Goal: Task Accomplishment & Management: Complete application form

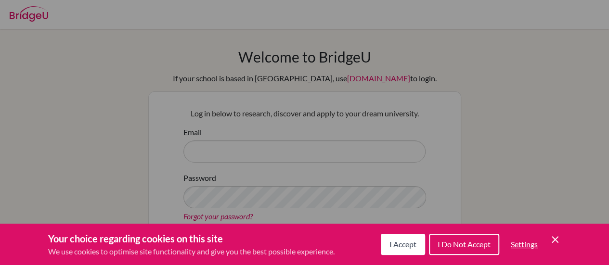
click at [393, 248] on span "I Accept" at bounding box center [403, 244] width 27 height 9
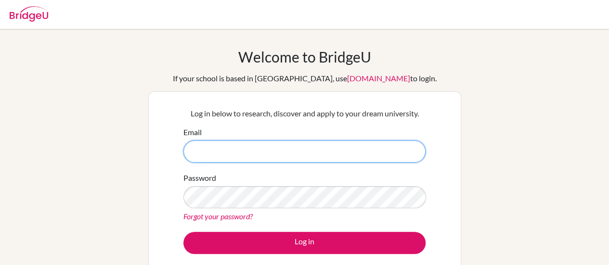
click at [234, 149] on input "Email" at bounding box center [304, 152] width 242 height 22
type input "[EMAIL_ADDRESS][DOMAIN_NAME]"
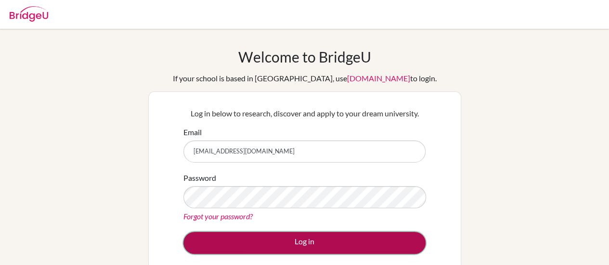
click at [333, 244] on button "Log in" at bounding box center [304, 243] width 242 height 22
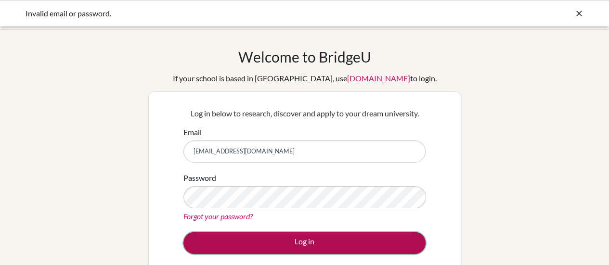
click at [208, 239] on button "Log in" at bounding box center [304, 243] width 242 height 22
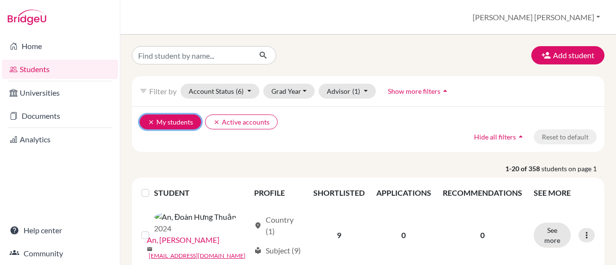
click at [150, 123] on icon "clear" at bounding box center [151, 122] width 7 height 7
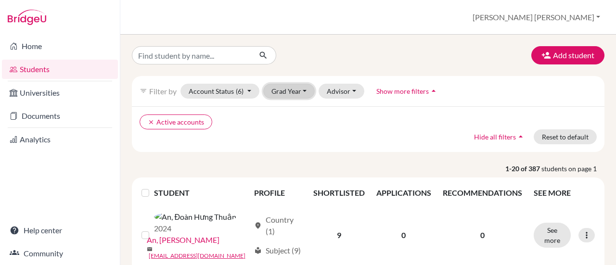
click at [295, 93] on button "Grad Year" at bounding box center [289, 91] width 52 height 15
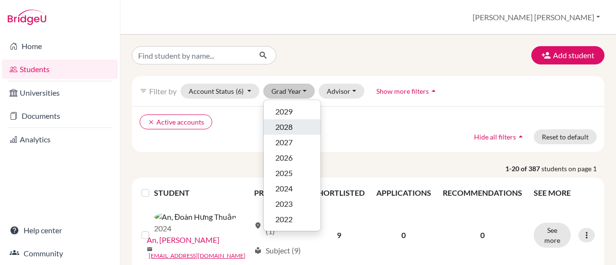
click at [288, 126] on span "2028" at bounding box center [283, 127] width 17 height 12
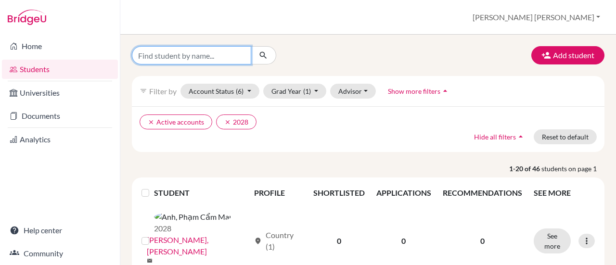
click at [193, 56] on input "Find student by name..." at bounding box center [191, 55] width 119 height 18
type input "lam"
click button "submit" at bounding box center [264, 55] width 26 height 18
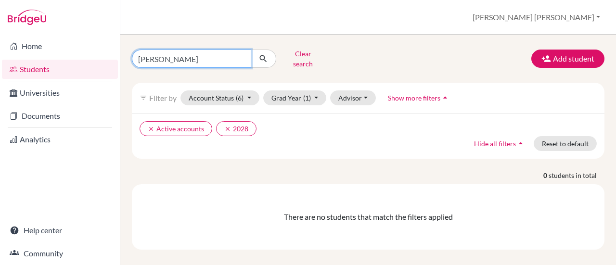
click at [170, 57] on input "lam" at bounding box center [191, 59] width 119 height 18
type input "l"
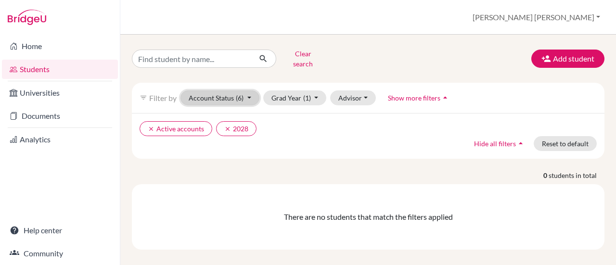
click at [247, 91] on button "Account Status (6)" at bounding box center [220, 98] width 79 height 15
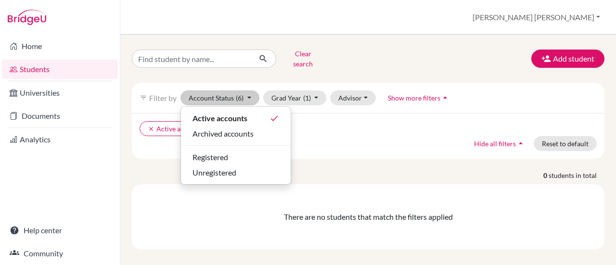
click at [364, 57] on div "Clear search Add student" at bounding box center [368, 58] width 487 height 25
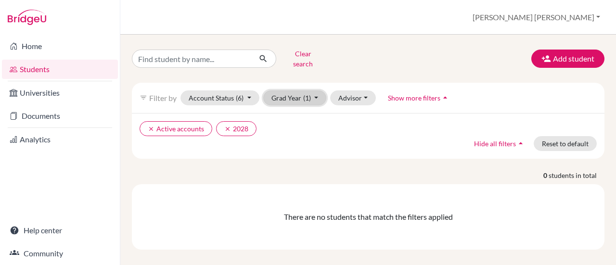
click at [314, 91] on button "Grad Year (1)" at bounding box center [295, 98] width 64 height 15
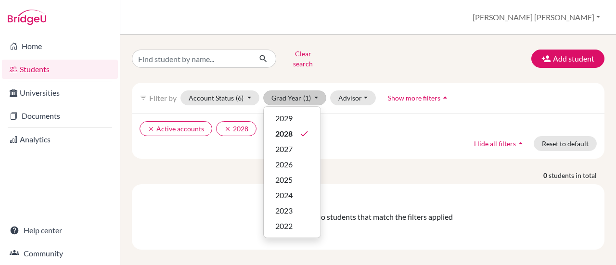
click at [355, 59] on div "Clear search Add student" at bounding box center [368, 58] width 487 height 25
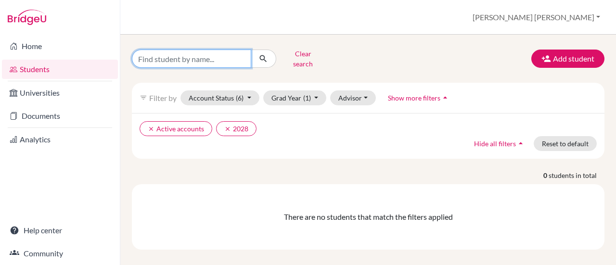
click at [213, 56] on input "Find student by name..." at bounding box center [191, 59] width 119 height 18
type input "lam"
click button "submit" at bounding box center [264, 59] width 26 height 18
click at [215, 52] on input "lam" at bounding box center [191, 59] width 119 height 18
type input "lam hong"
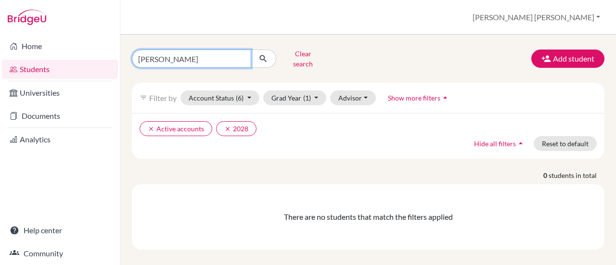
click button "submit" at bounding box center [264, 59] width 26 height 18
click at [240, 54] on input "lam hong" at bounding box center [191, 59] width 119 height 18
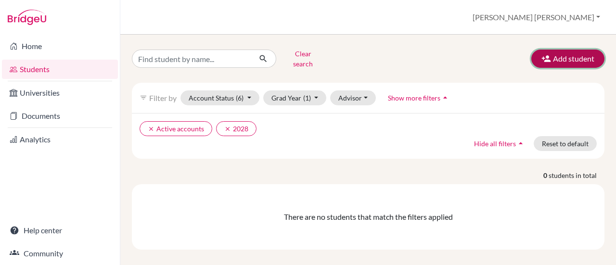
click at [569, 57] on button "Add student" at bounding box center [568, 59] width 73 height 18
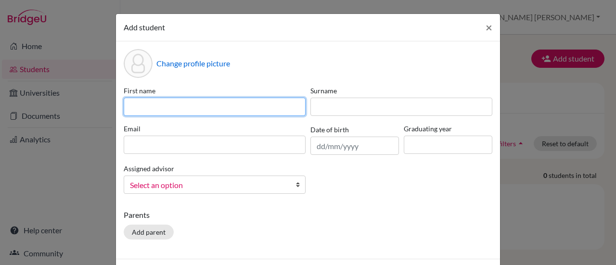
click at [177, 102] on input at bounding box center [215, 107] width 182 height 18
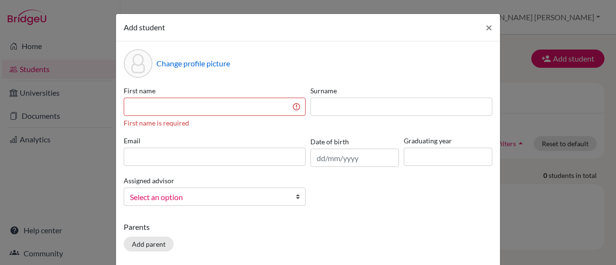
click at [291, 78] on div "Change profile picture First name First name is required Surname Email Date of …" at bounding box center [308, 156] width 384 height 230
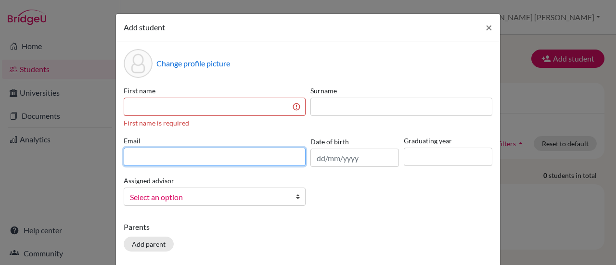
click at [176, 159] on input at bounding box center [215, 157] width 182 height 18
type input "tigerlimlhnhiem@student.sna.edu.vn"
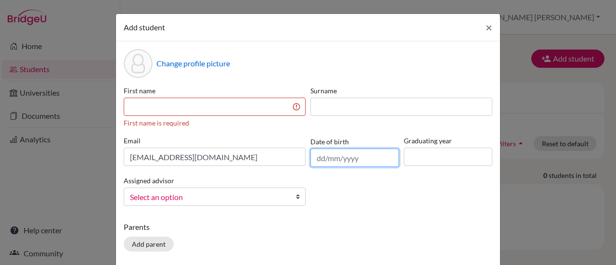
click at [325, 157] on input "text" at bounding box center [355, 158] width 89 height 18
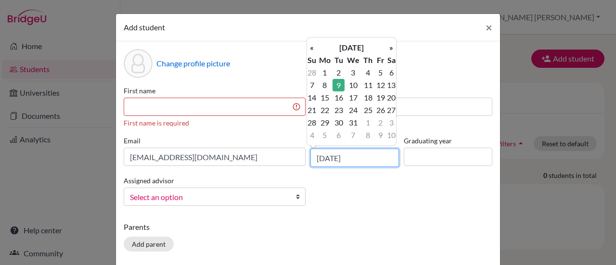
type input "09/03/2010"
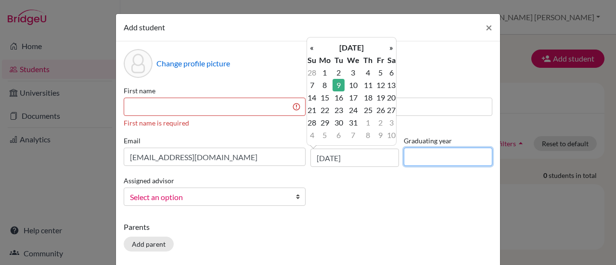
click at [415, 157] on input at bounding box center [448, 157] width 89 height 18
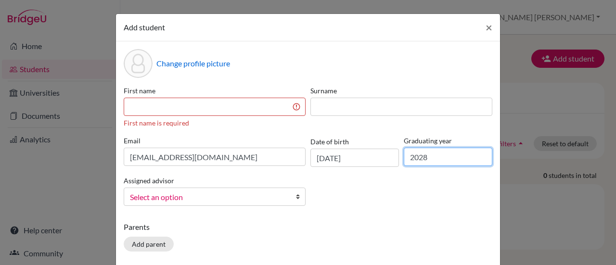
type input "2028"
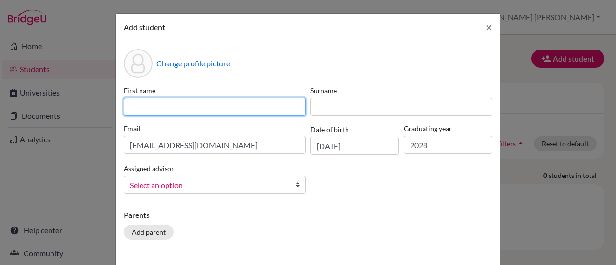
click at [226, 108] on input at bounding box center [215, 107] width 182 height 18
type input "Lam"
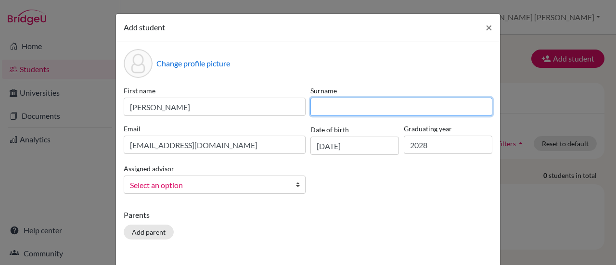
click at [337, 108] on input at bounding box center [402, 107] width 182 height 18
type input "Thuy Ai"
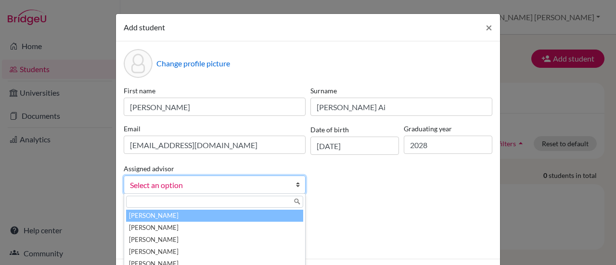
click at [216, 186] on span "Select an option" at bounding box center [208, 185] width 157 height 13
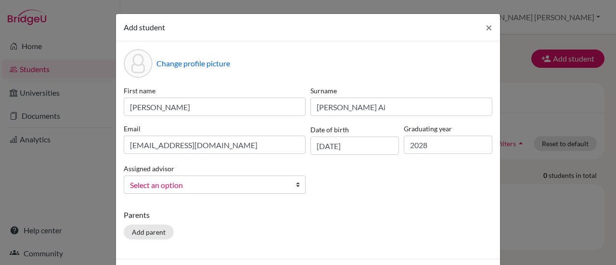
click at [216, 186] on span "Select an option" at bounding box center [208, 185] width 157 height 13
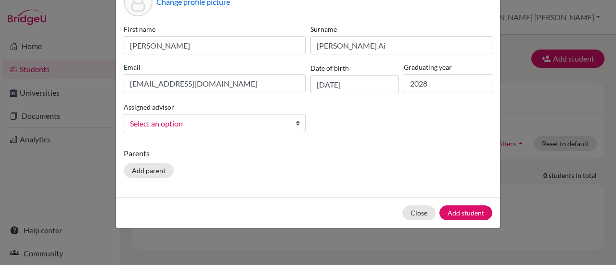
scroll to position [61, 0]
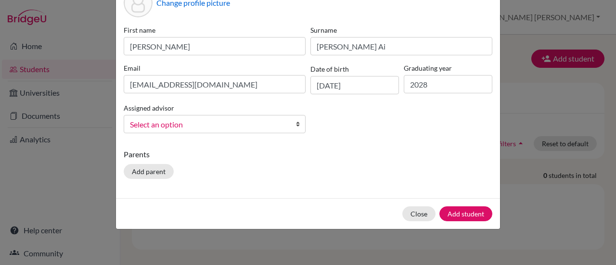
click at [296, 127] on b at bounding box center [301, 124] width 10 height 17
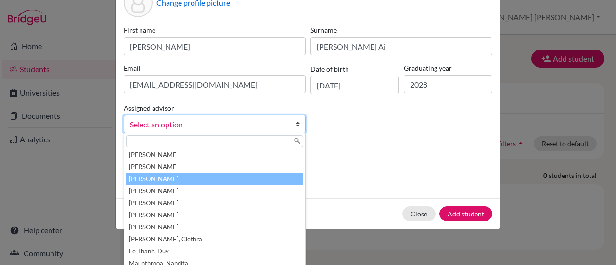
scroll to position [101, 0]
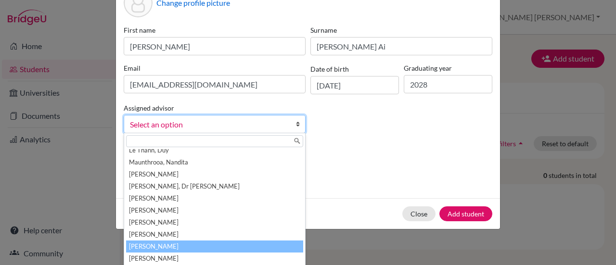
click at [183, 245] on li "Thompson, Robert Wes" at bounding box center [214, 247] width 177 height 12
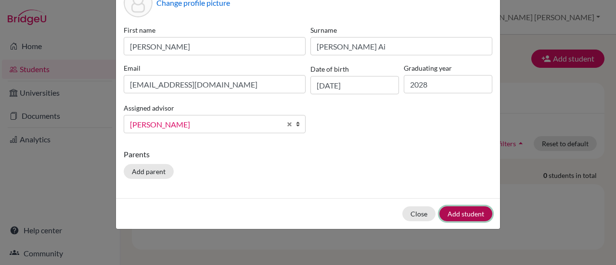
click at [463, 215] on button "Add student" at bounding box center [466, 214] width 53 height 15
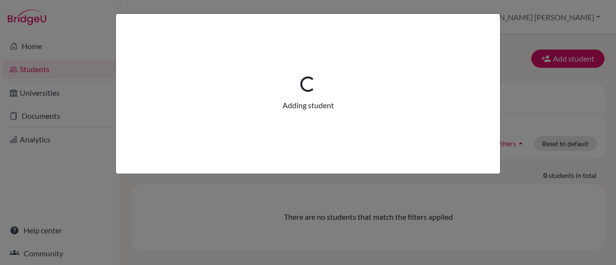
scroll to position [0, 0]
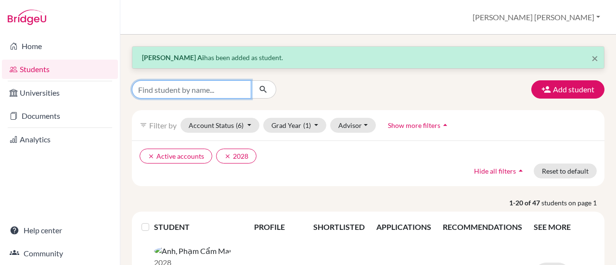
click at [221, 85] on input "Find student by name..." at bounding box center [191, 89] width 119 height 18
type input "lam"
click button "submit" at bounding box center [264, 89] width 26 height 18
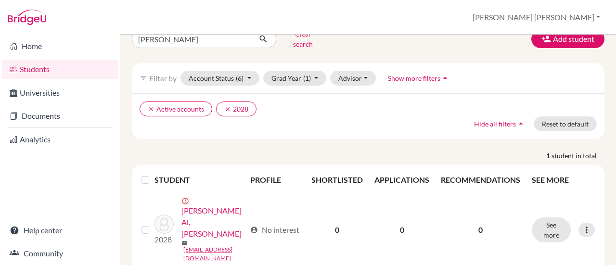
scroll to position [62, 0]
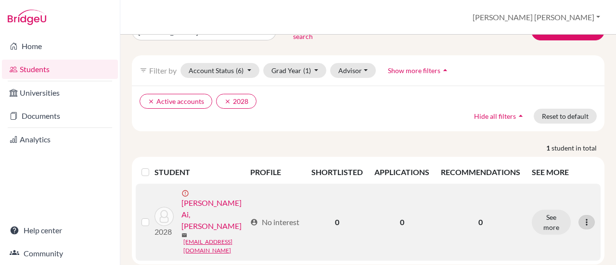
click at [582, 218] on icon at bounding box center [587, 223] width 10 height 10
